Goal: Task Accomplishment & Management: Complete application form

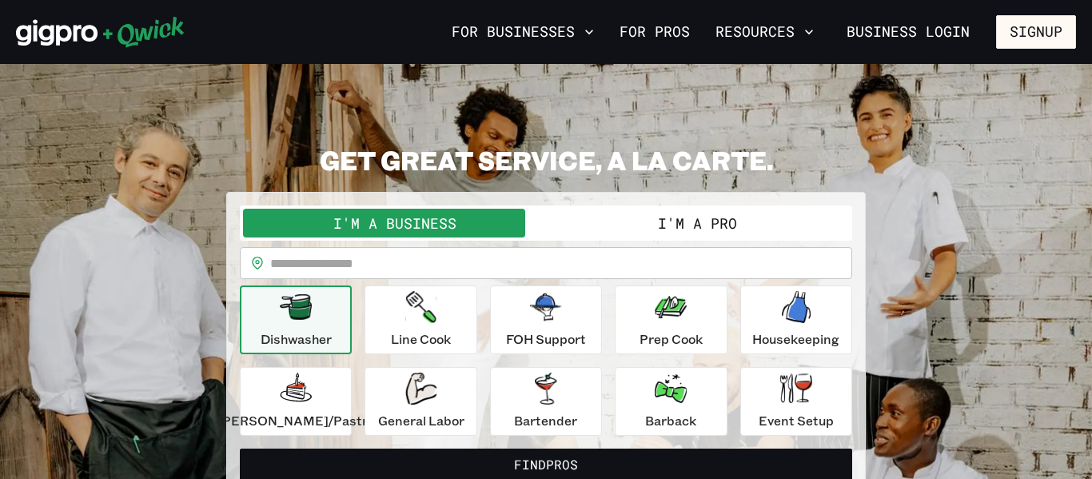
click at [272, 209] on button "I'm a Business" at bounding box center [394, 223] width 303 height 29
click at [685, 217] on button "I'm a Pro" at bounding box center [697, 223] width 303 height 29
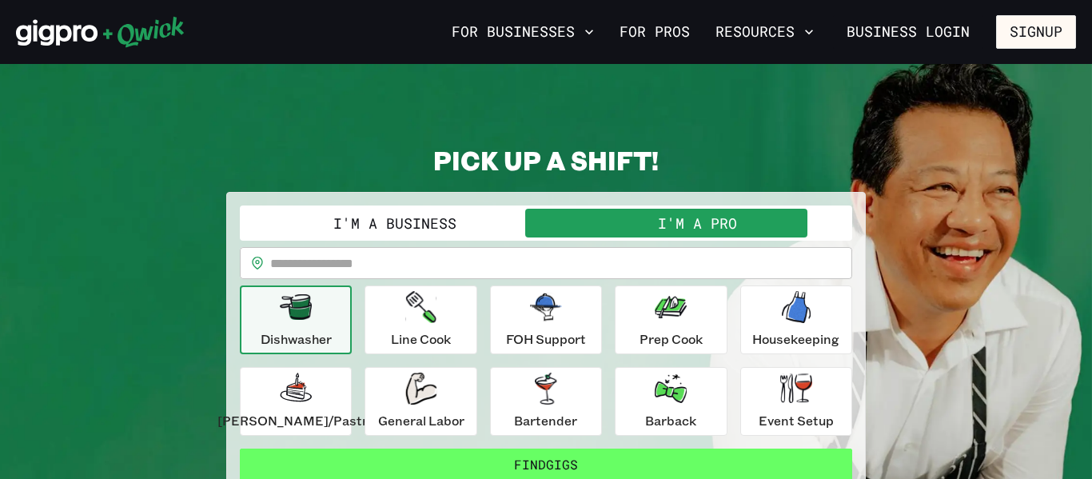
click at [726, 464] on button "Find Gigs" at bounding box center [546, 464] width 612 height 32
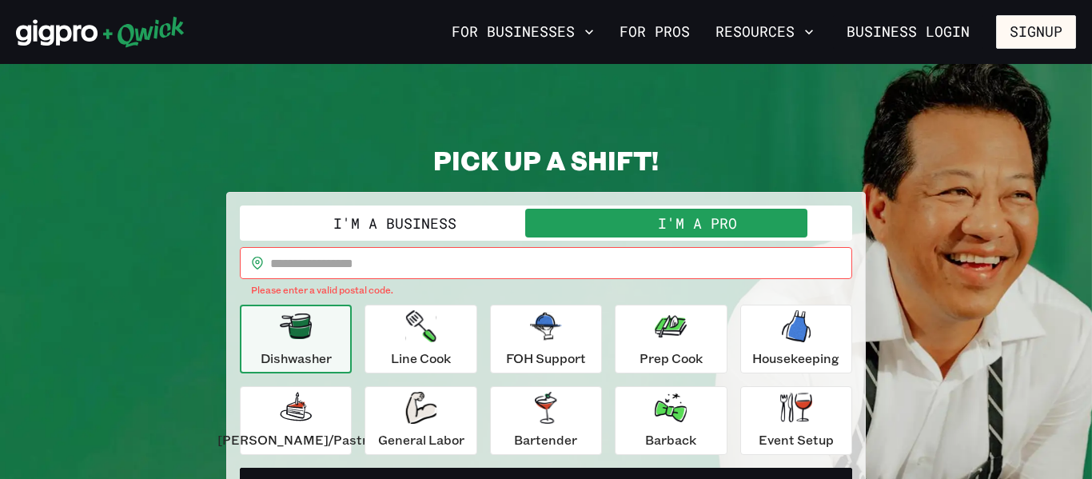
click at [724, 456] on form "**********" at bounding box center [546, 351] width 612 height 293
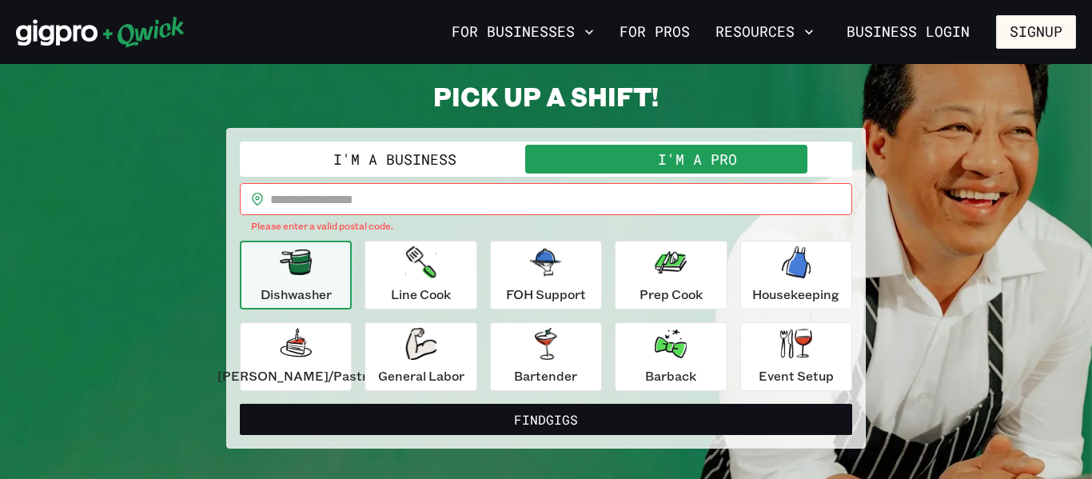
scroll to position [96, 0]
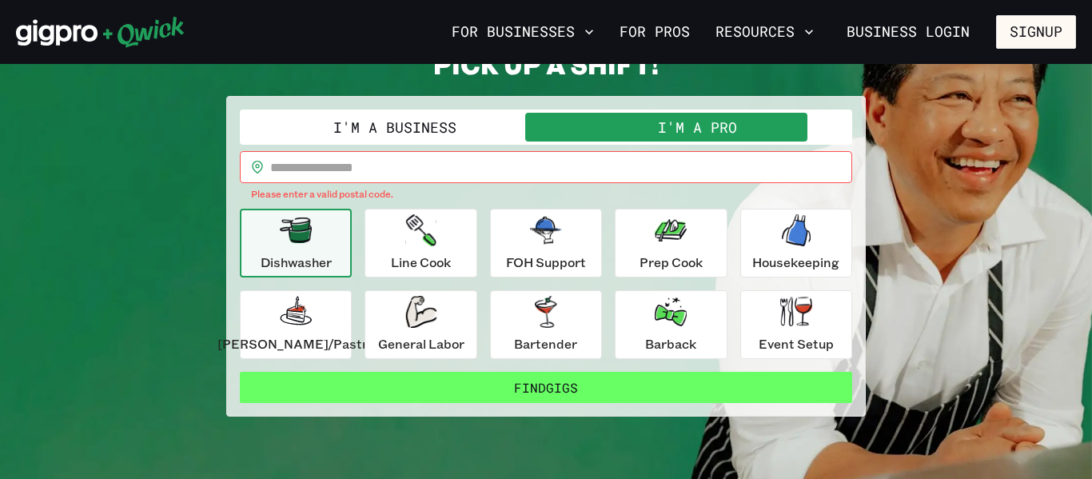
click at [551, 392] on button "Find Gigs" at bounding box center [546, 388] width 612 height 32
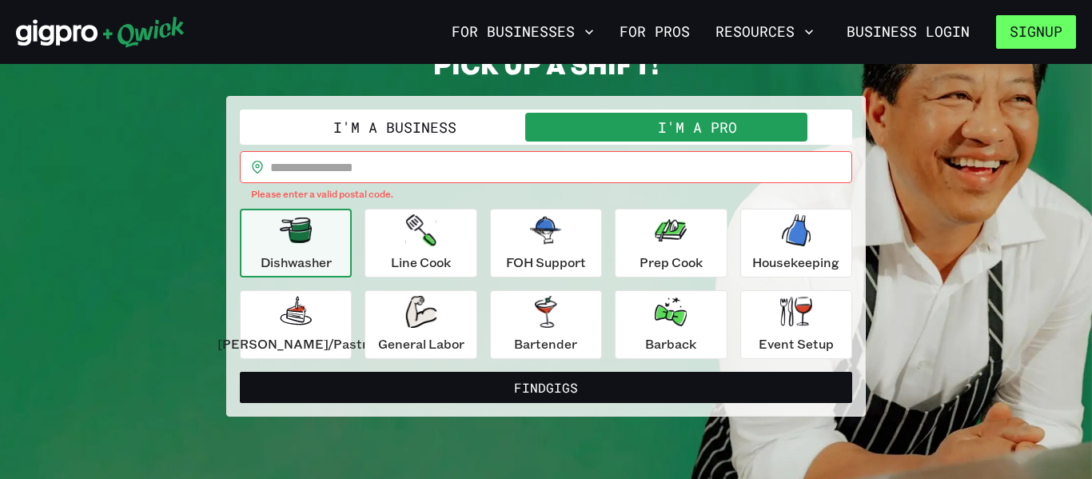
click at [1022, 28] on button "Signup" at bounding box center [1036, 32] width 80 height 34
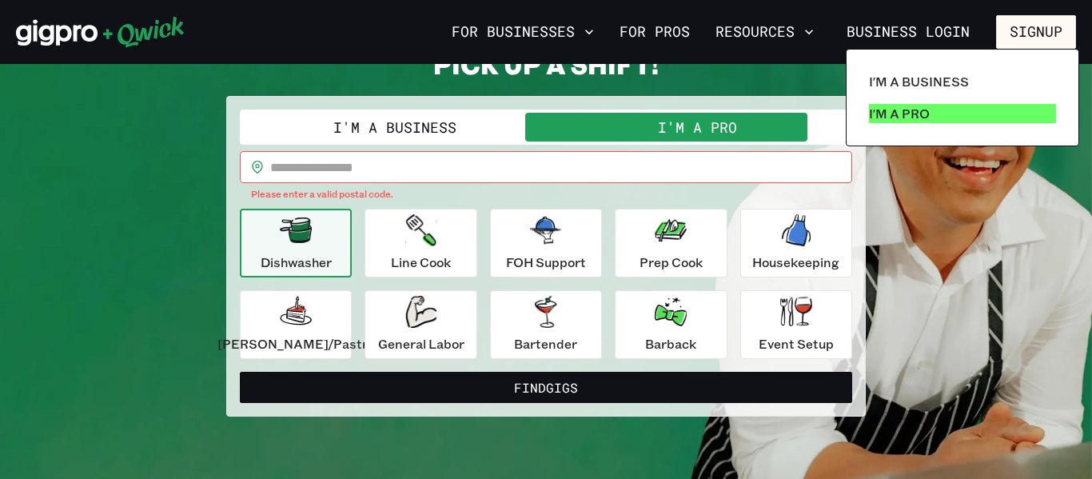
click at [914, 116] on p "I'm a Pro" at bounding box center [899, 113] width 61 height 19
